Goal: Task Accomplishment & Management: Manage account settings

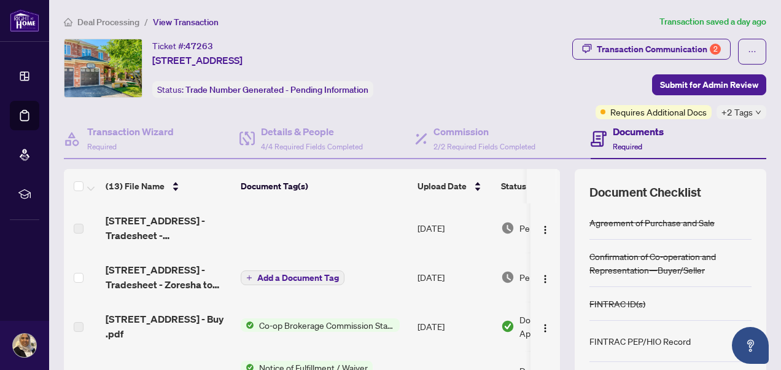
scroll to position [80, 0]
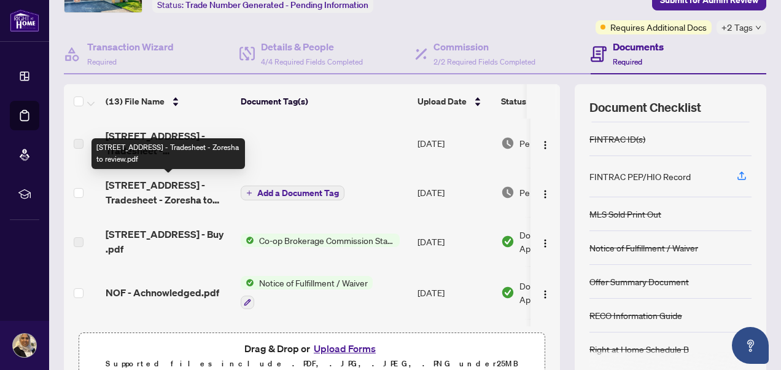
click at [154, 193] on span "[STREET_ADDRESS] - Tradesheet - Zoresha to review.pdf" at bounding box center [168, 191] width 125 height 29
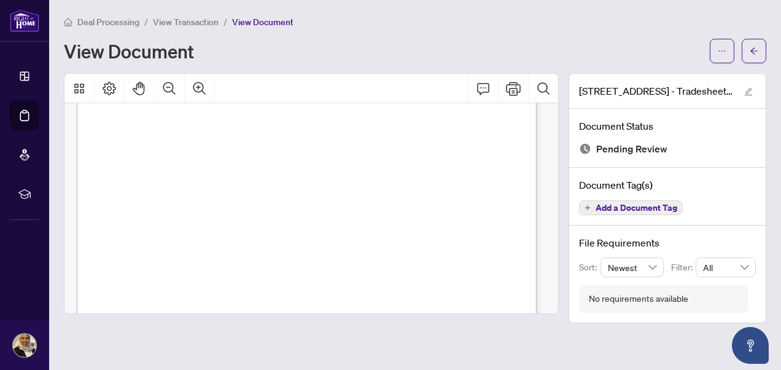
scroll to position [163, 0]
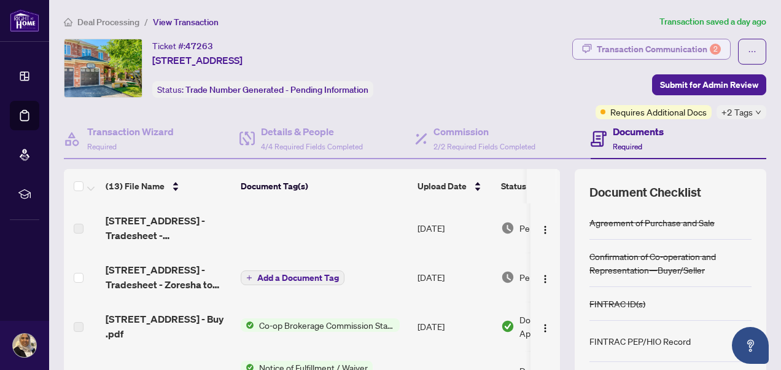
click at [642, 43] on div "Transaction Communication 2" at bounding box center [659, 49] width 124 height 20
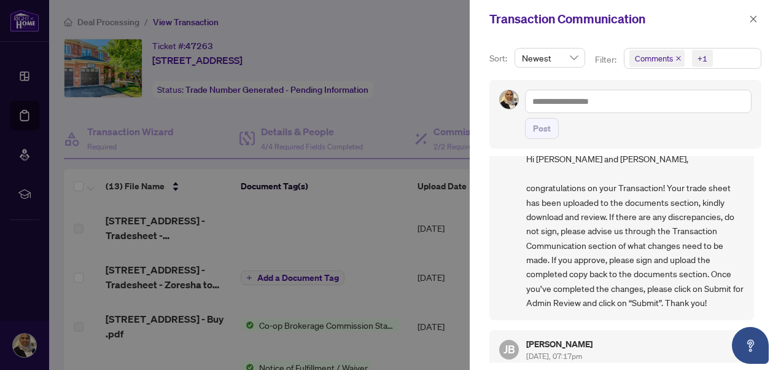
scroll to position [50, 0]
click at [754, 17] on icon "close" at bounding box center [753, 19] width 9 height 9
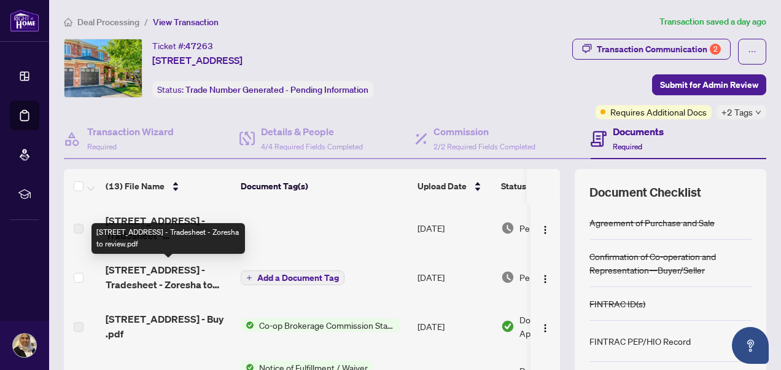
click at [152, 276] on span "[STREET_ADDRESS] - Tradesheet - Zoresha to review.pdf" at bounding box center [168, 276] width 125 height 29
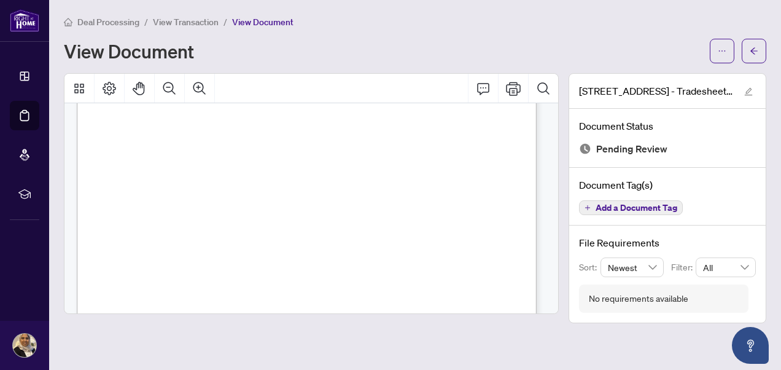
scroll to position [410, 0]
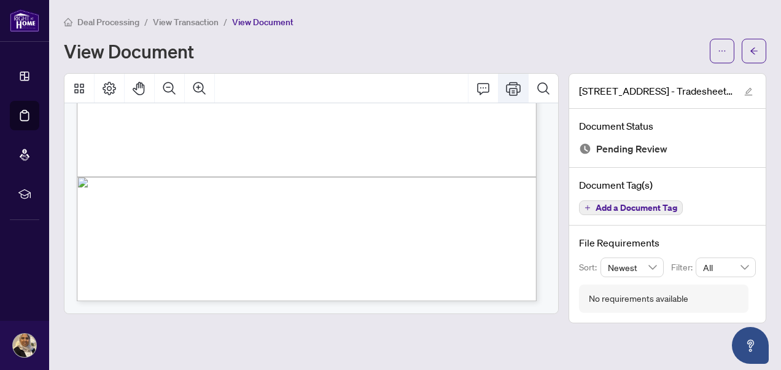
click at [513, 84] on icon "Print" at bounding box center [513, 88] width 15 height 15
click at [513, 88] on icon "Print" at bounding box center [513, 88] width 15 height 15
click at [363, 29] on div "Deal Processing / View Transaction / View Document View Document" at bounding box center [415, 39] width 703 height 49
click at [516, 85] on icon "Print" at bounding box center [513, 89] width 15 height 14
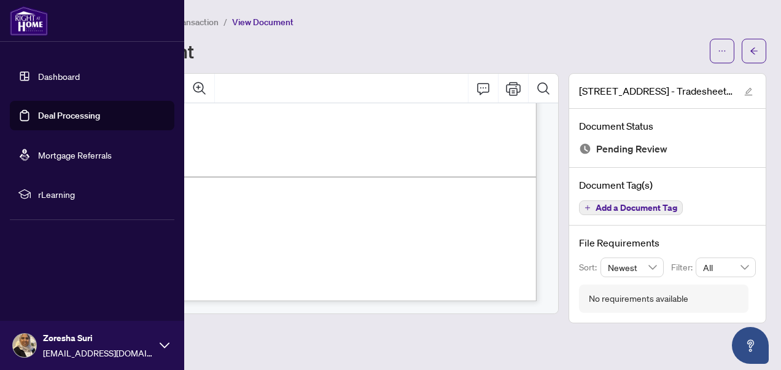
click at [58, 110] on link "Deal Processing" at bounding box center [69, 115] width 62 height 11
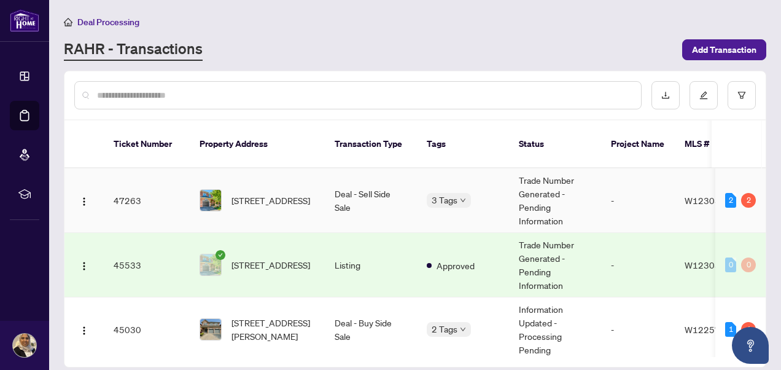
click at [345, 177] on td "Deal - Sell Side Sale" at bounding box center [371, 200] width 92 height 64
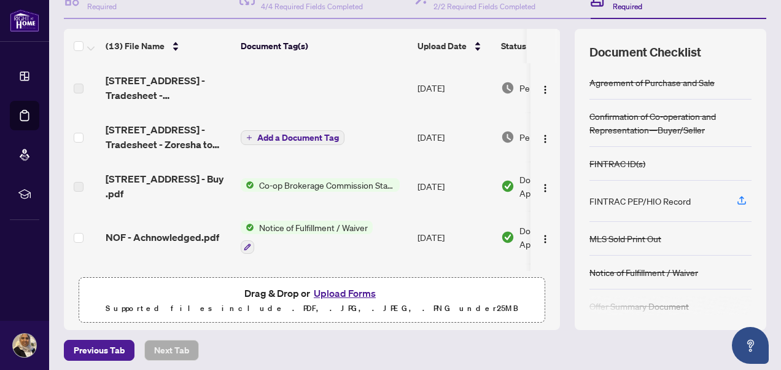
scroll to position [141, 0]
click at [335, 291] on button "Upload Forms" at bounding box center [344, 292] width 69 height 16
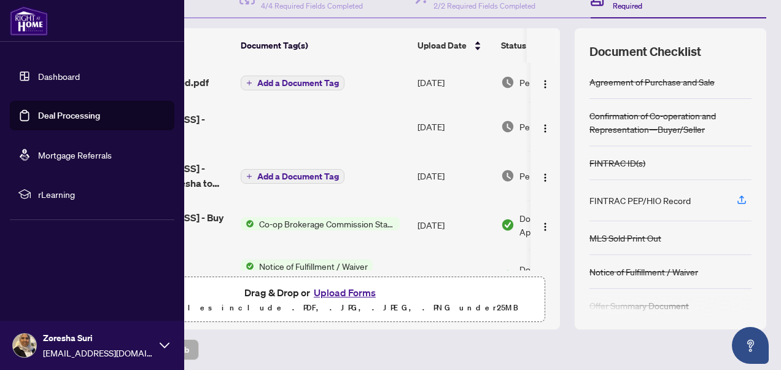
click at [38, 73] on link "Dashboard" at bounding box center [59, 76] width 42 height 11
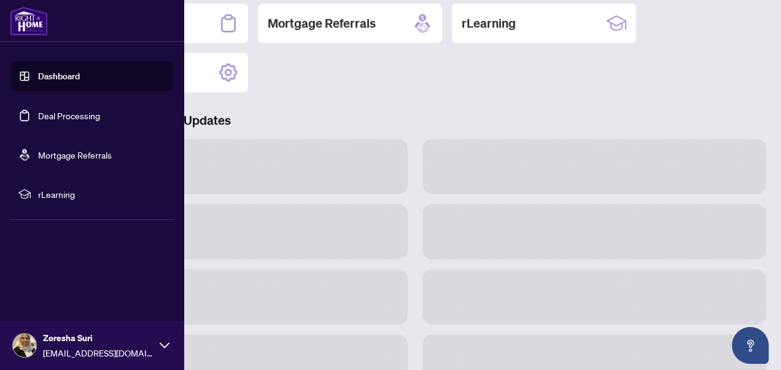
scroll to position [139, 0]
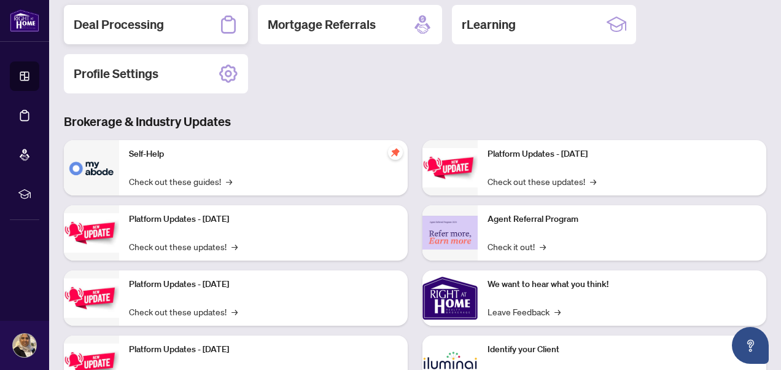
click at [152, 19] on h2 "Deal Processing" at bounding box center [119, 24] width 90 height 17
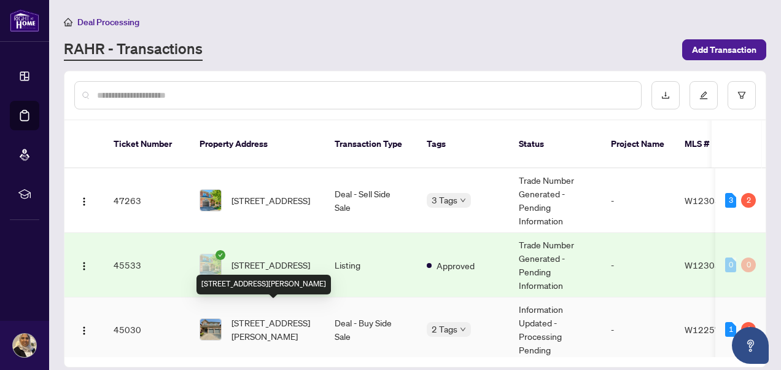
click at [276, 316] on span "[STREET_ADDRESS][PERSON_NAME]" at bounding box center [274, 329] width 84 height 27
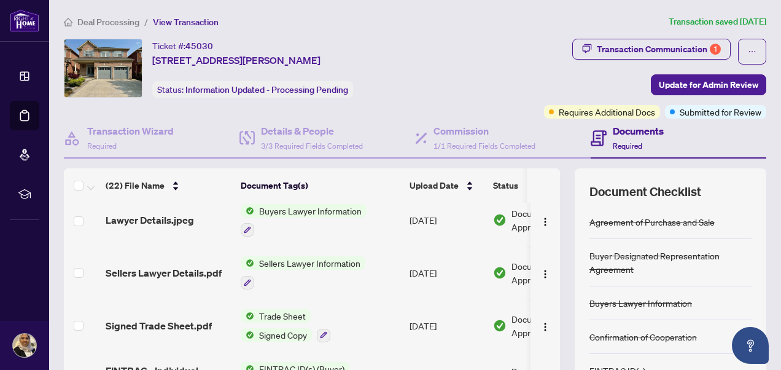
scroll to position [119, 0]
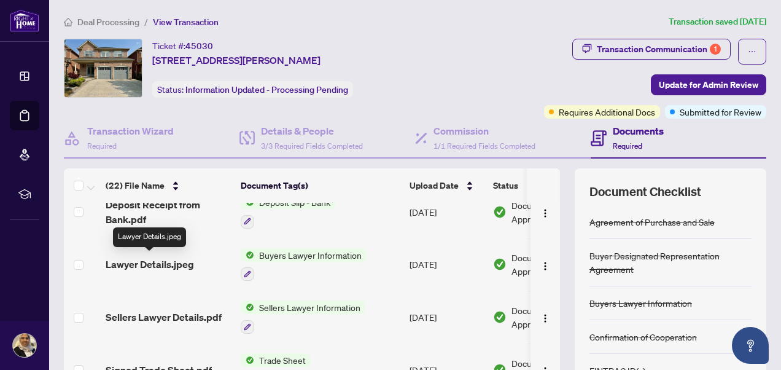
click at [168, 258] on span "Lawyer Details.jpeg" at bounding box center [150, 264] width 88 height 15
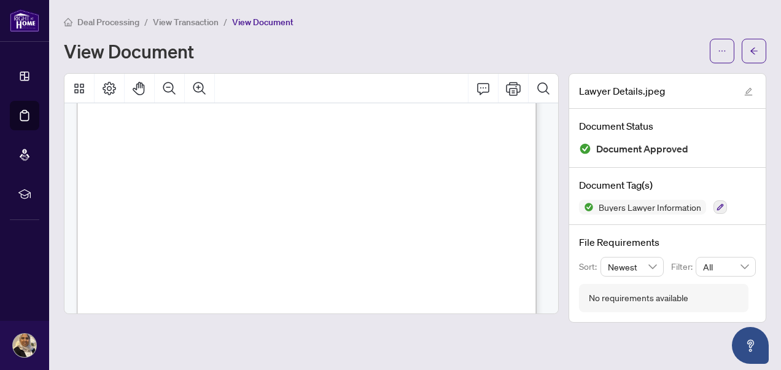
scroll to position [294, 0]
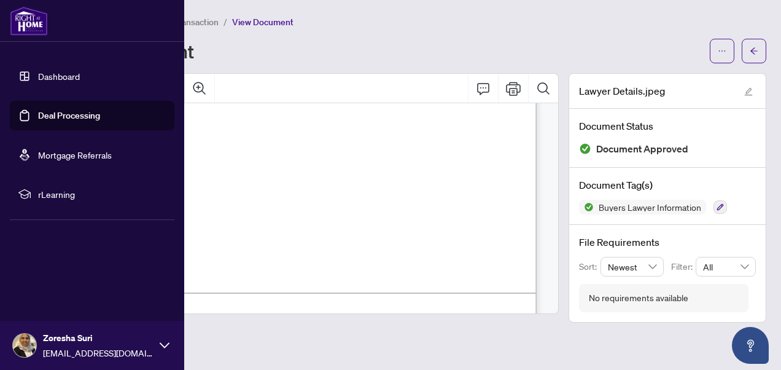
click at [43, 71] on link "Dashboard" at bounding box center [59, 76] width 42 height 11
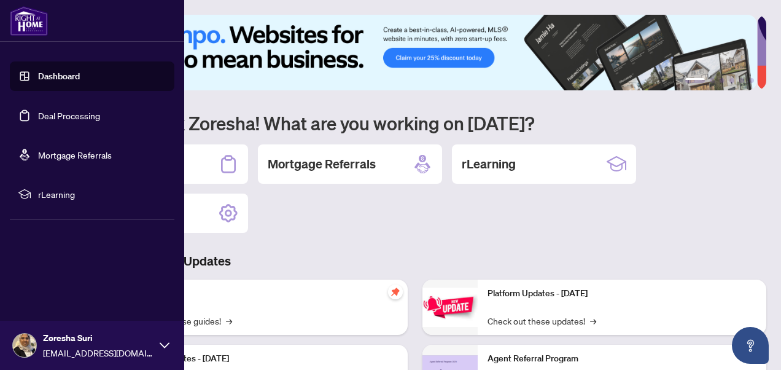
click at [61, 110] on link "Deal Processing" at bounding box center [69, 115] width 62 height 11
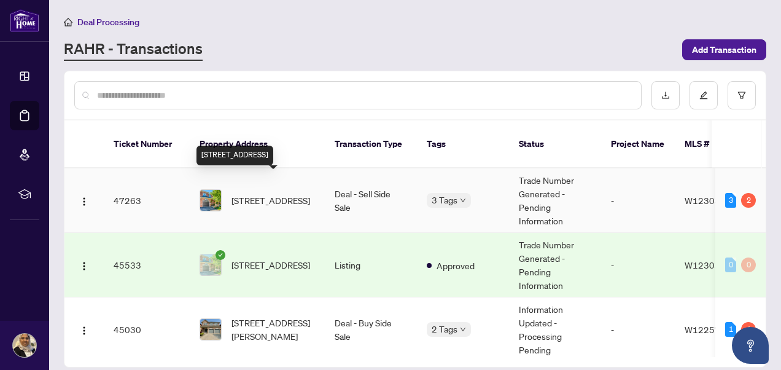
click at [265, 193] on span "[STREET_ADDRESS]" at bounding box center [271, 200] width 79 height 14
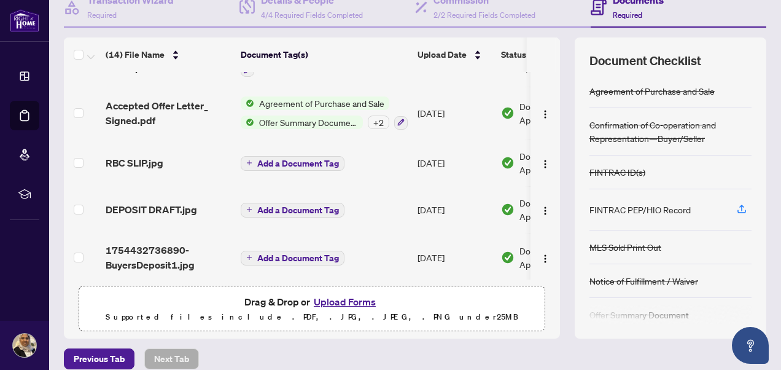
scroll to position [144, 0]
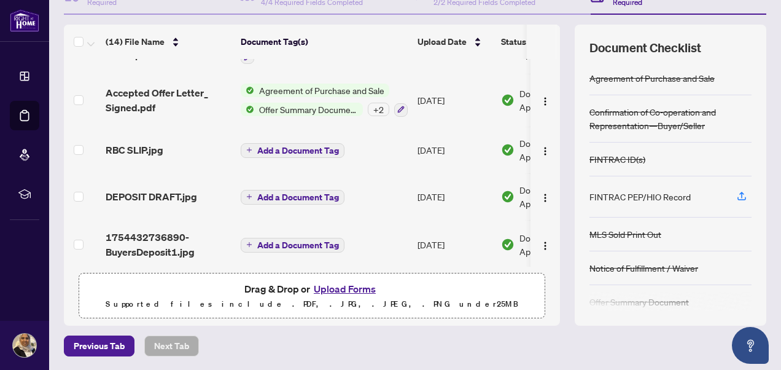
click at [311, 285] on button "Upload Forms" at bounding box center [344, 289] width 69 height 16
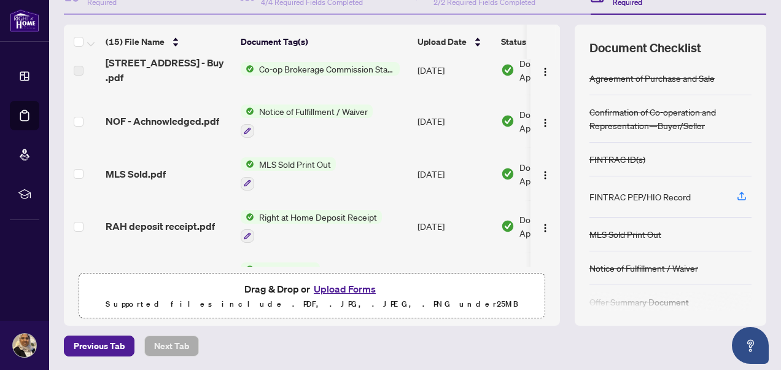
scroll to position [0, 0]
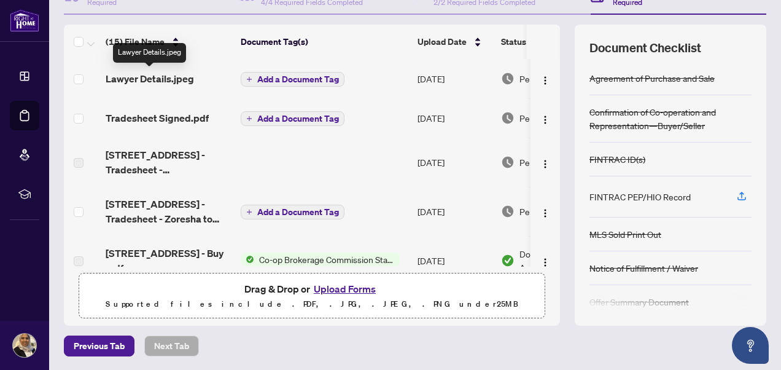
click at [171, 72] on span "Lawyer Details.jpeg" at bounding box center [150, 78] width 88 height 15
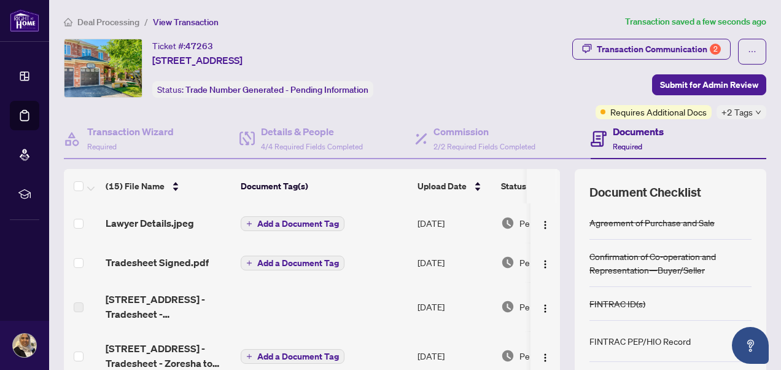
click at [258, 219] on span "Add a Document Tag" at bounding box center [298, 223] width 82 height 9
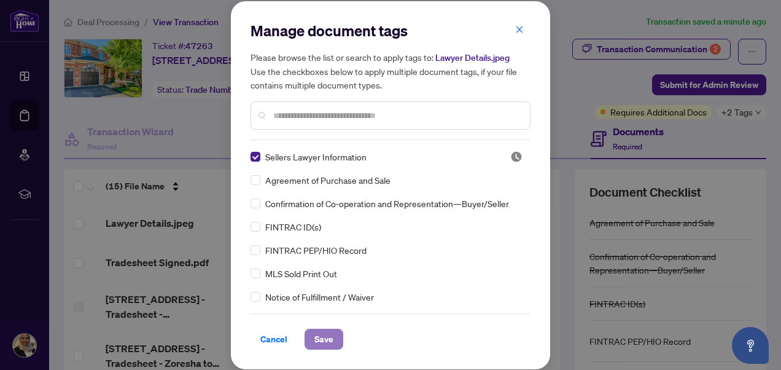
click at [323, 333] on span "Save" at bounding box center [323, 339] width 19 height 20
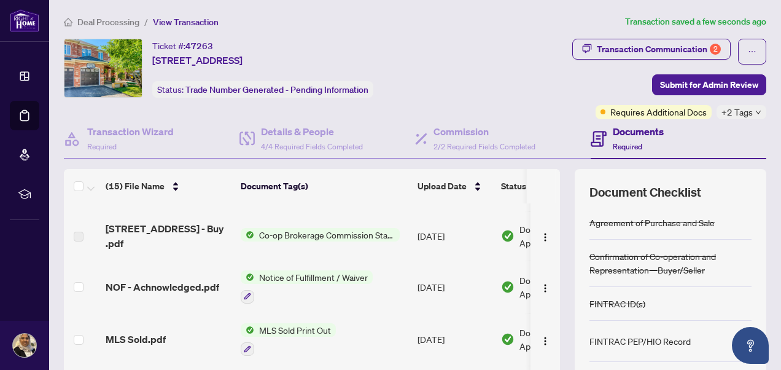
scroll to position [182, 0]
click at [278, 228] on span "Co-op Brokerage Commission Statement" at bounding box center [327, 235] width 146 height 14
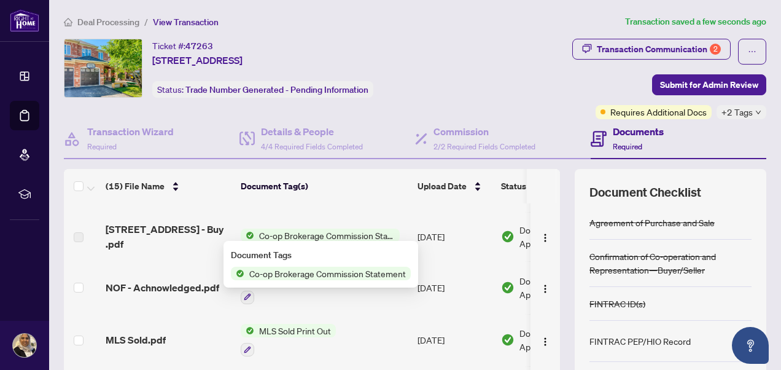
click at [281, 268] on span "Co-op Brokerage Commission Statement" at bounding box center [327, 274] width 166 height 14
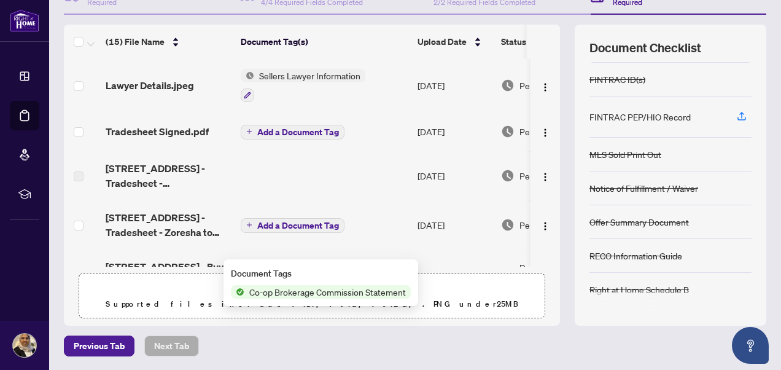
scroll to position [66, 0]
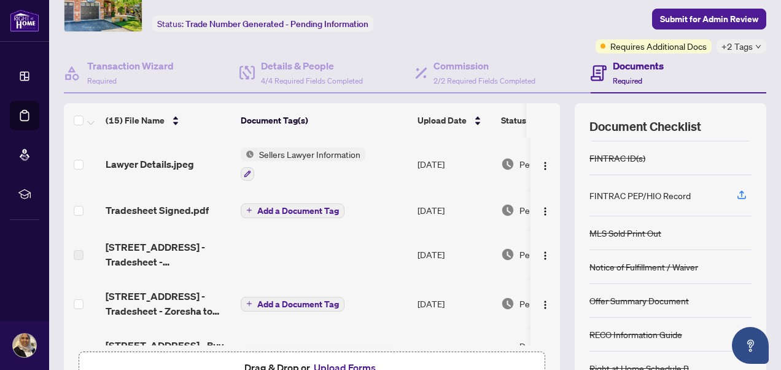
click at [321, 154] on span "Sellers Lawyer Information" at bounding box center [309, 154] width 111 height 14
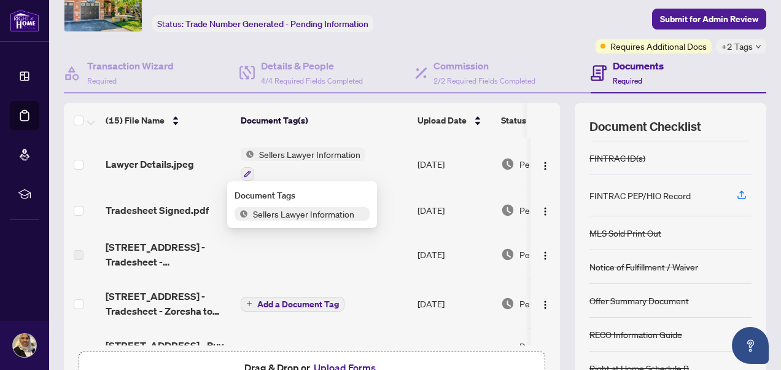
click at [321, 154] on span "Sellers Lawyer Information" at bounding box center [309, 154] width 111 height 14
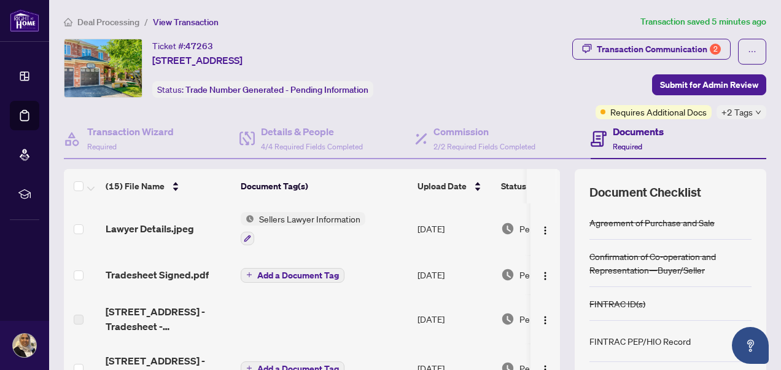
scroll to position [0, 0]
